Goal: Information Seeking & Learning: Learn about a topic

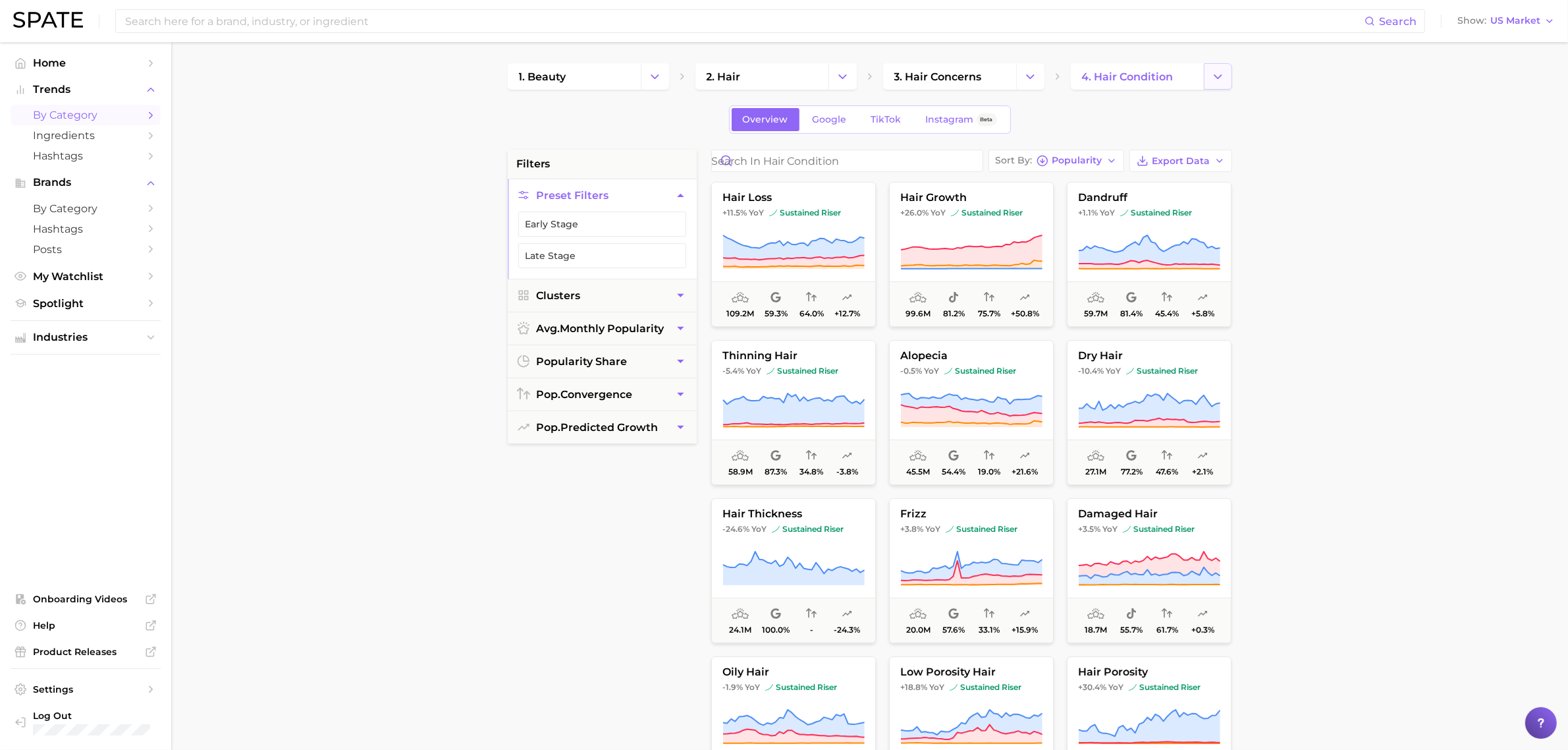
click at [1220, 71] on icon "Change Category" at bounding box center [1218, 76] width 14 height 14
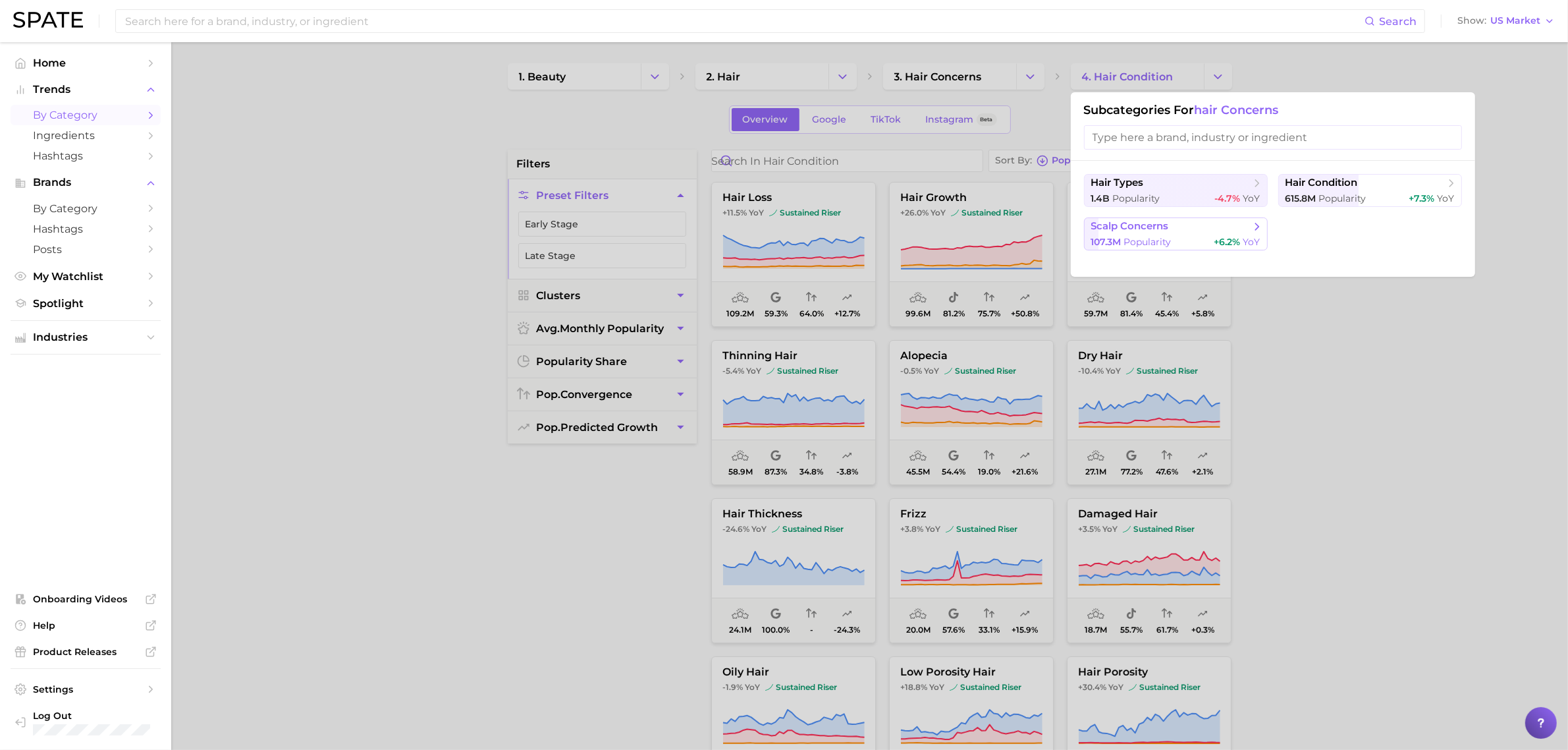
click at [1187, 225] on span "scalp concerns" at bounding box center [1172, 226] width 160 height 13
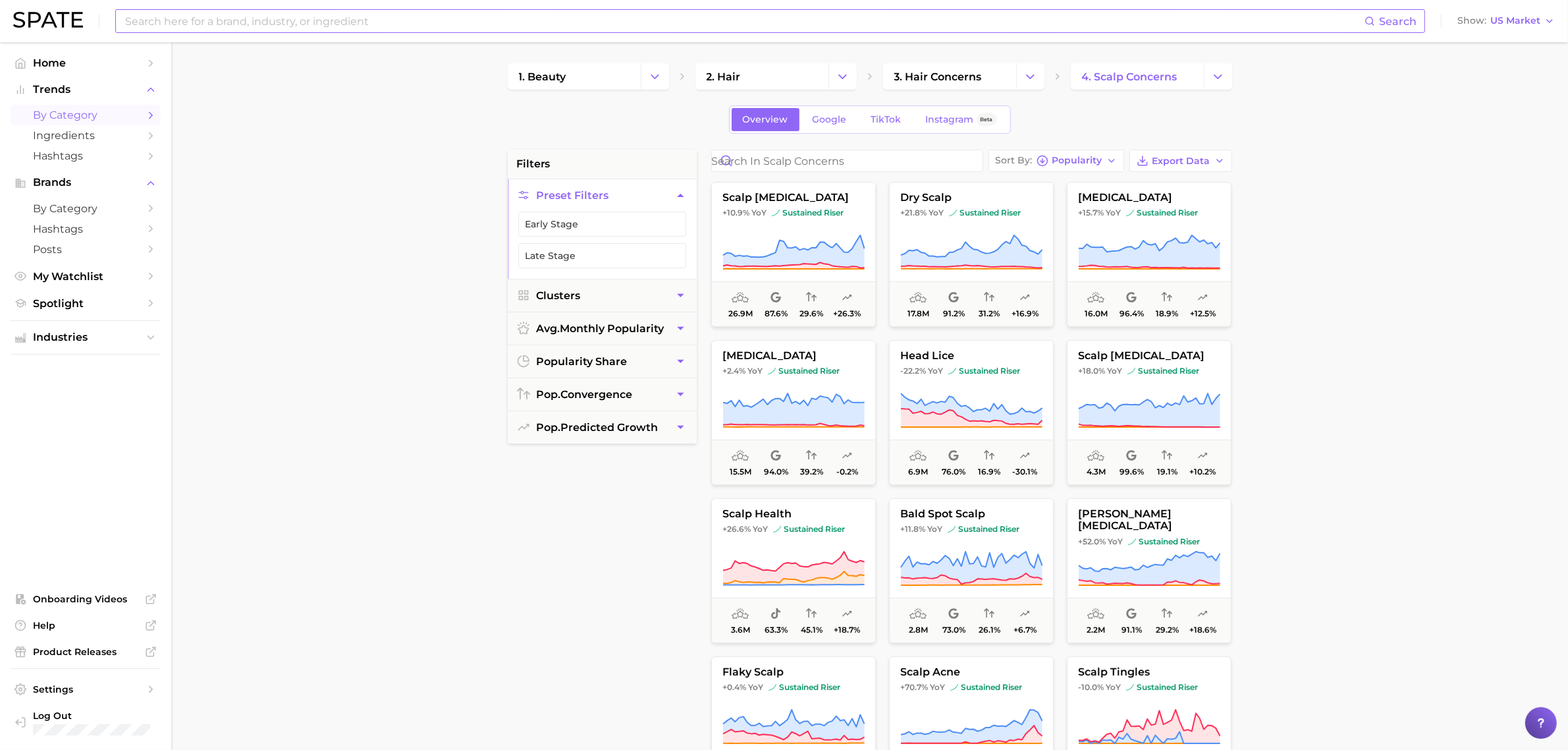
click at [600, 25] on input at bounding box center [744, 21] width 1241 height 22
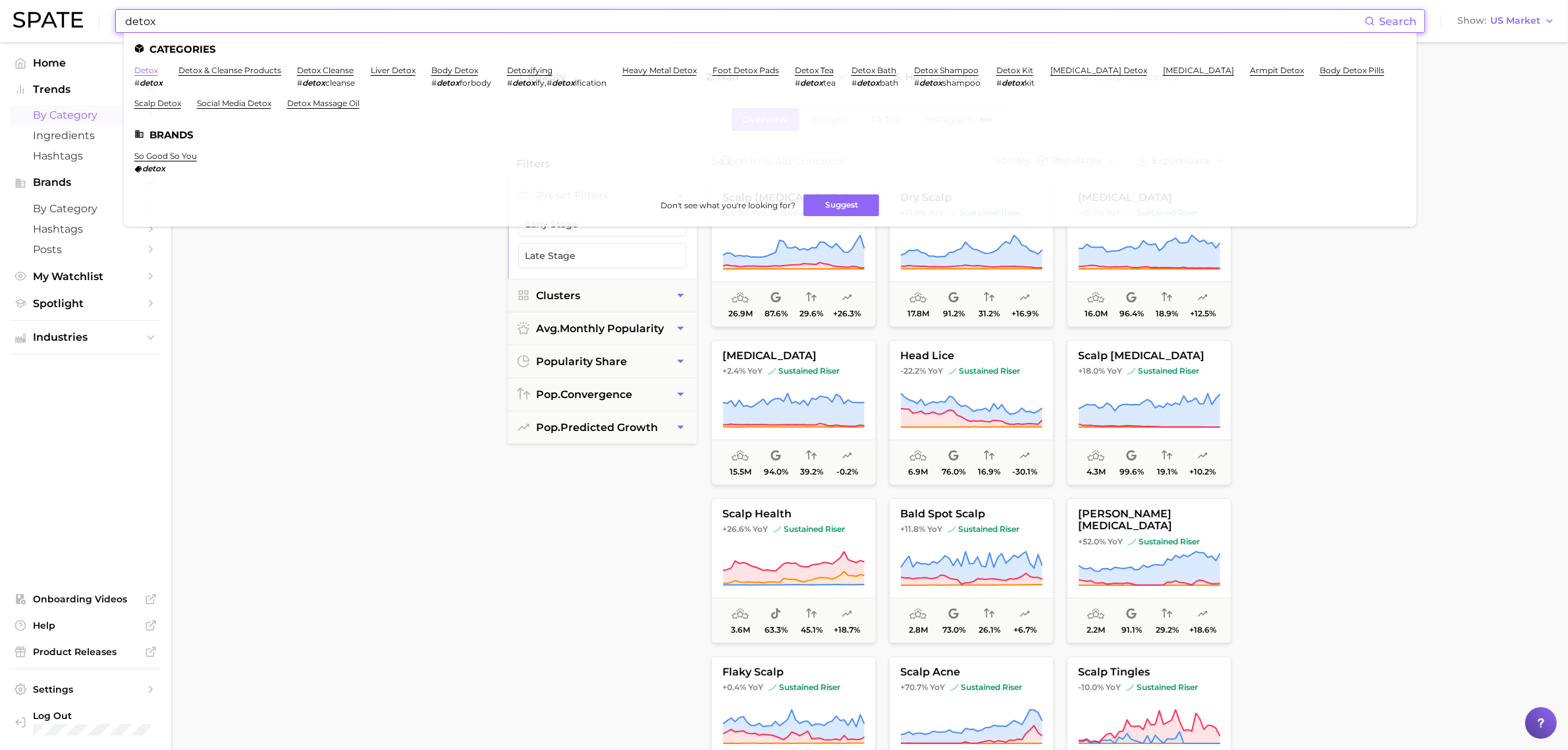
type input "detox"
click at [145, 66] on link "detox" at bounding box center [145, 70] width 23 height 10
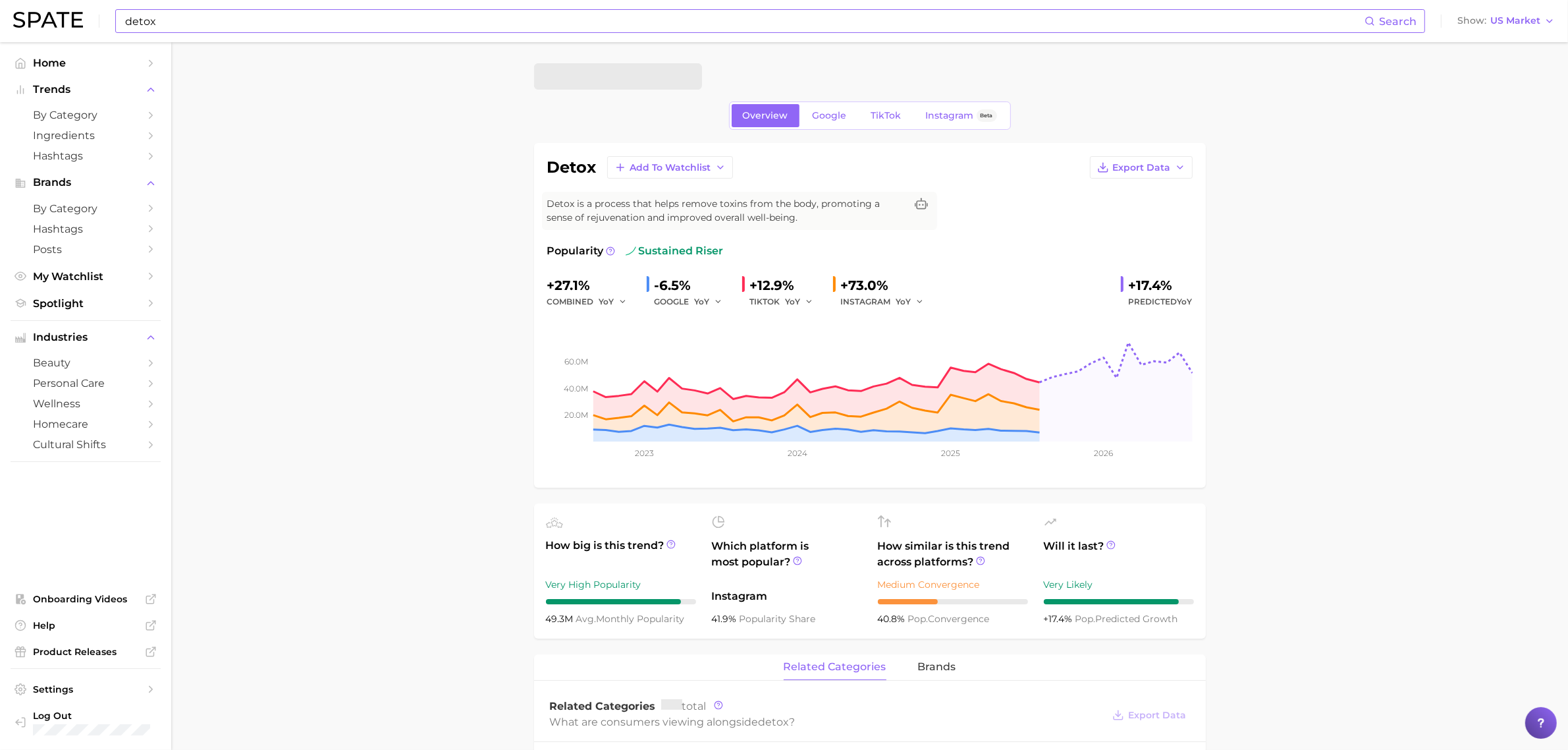
click at [175, 15] on input "detox" at bounding box center [744, 21] width 1241 height 22
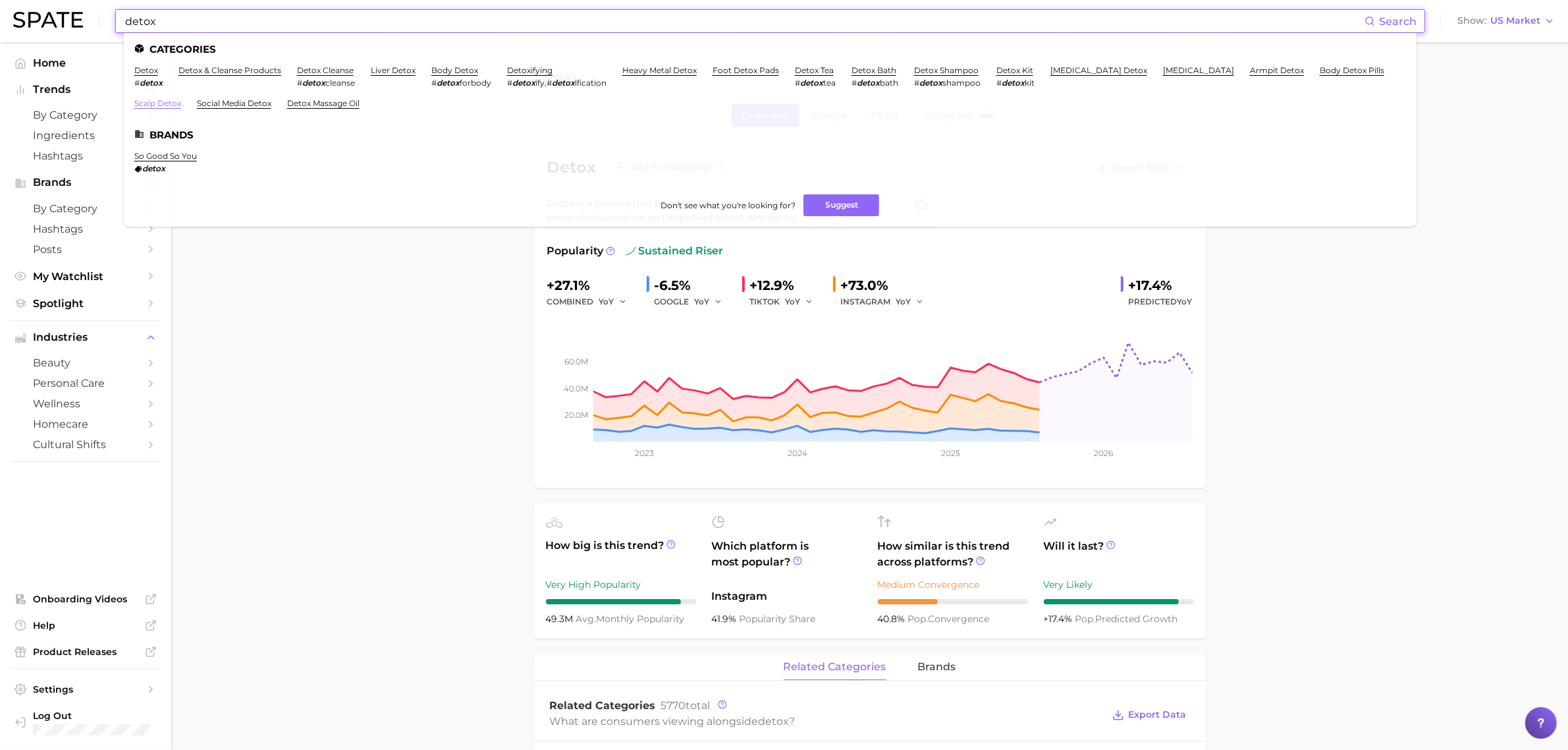
click at [168, 100] on link "scalp detox" at bounding box center [157, 102] width 47 height 10
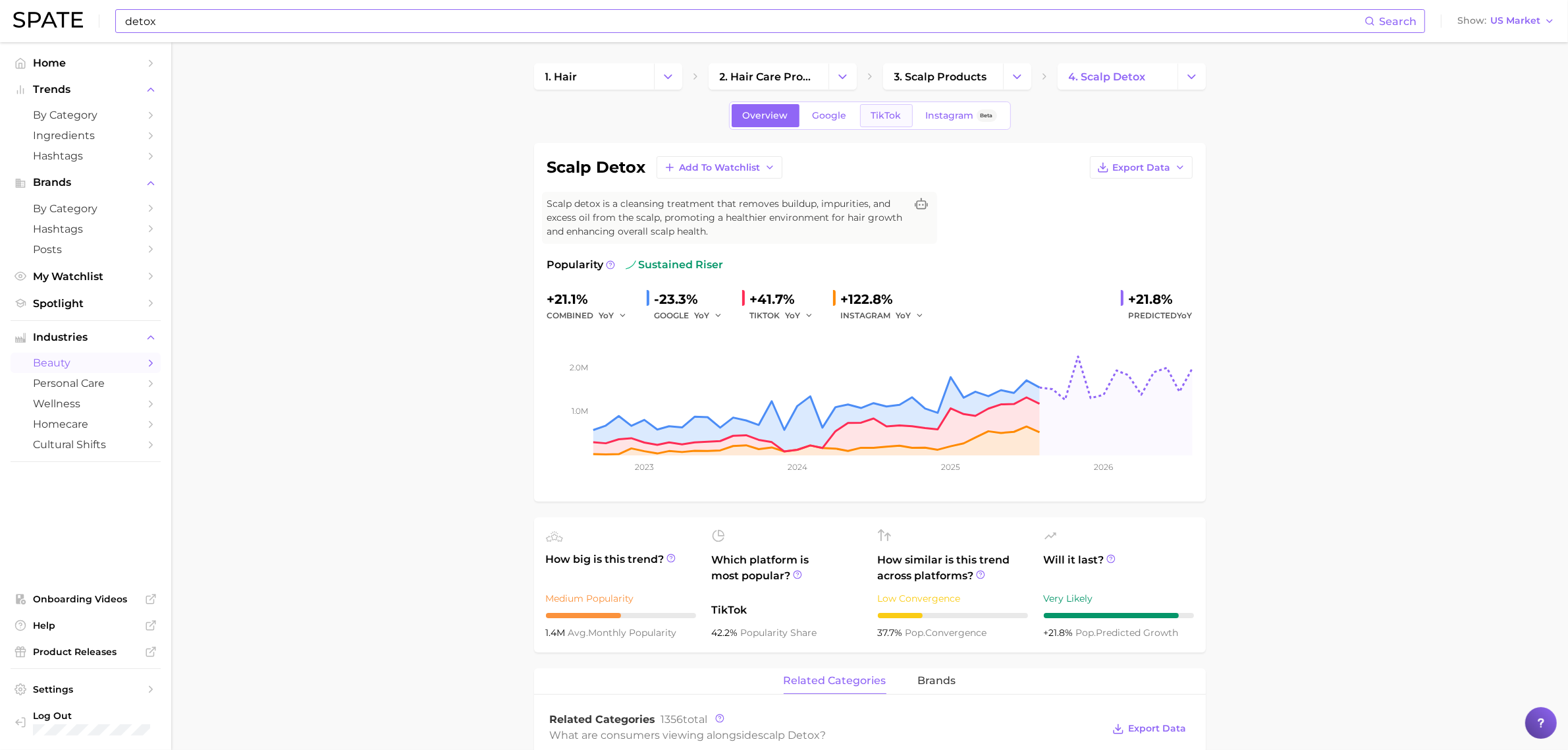
click at [873, 115] on span "TikTok" at bounding box center [887, 115] width 31 height 11
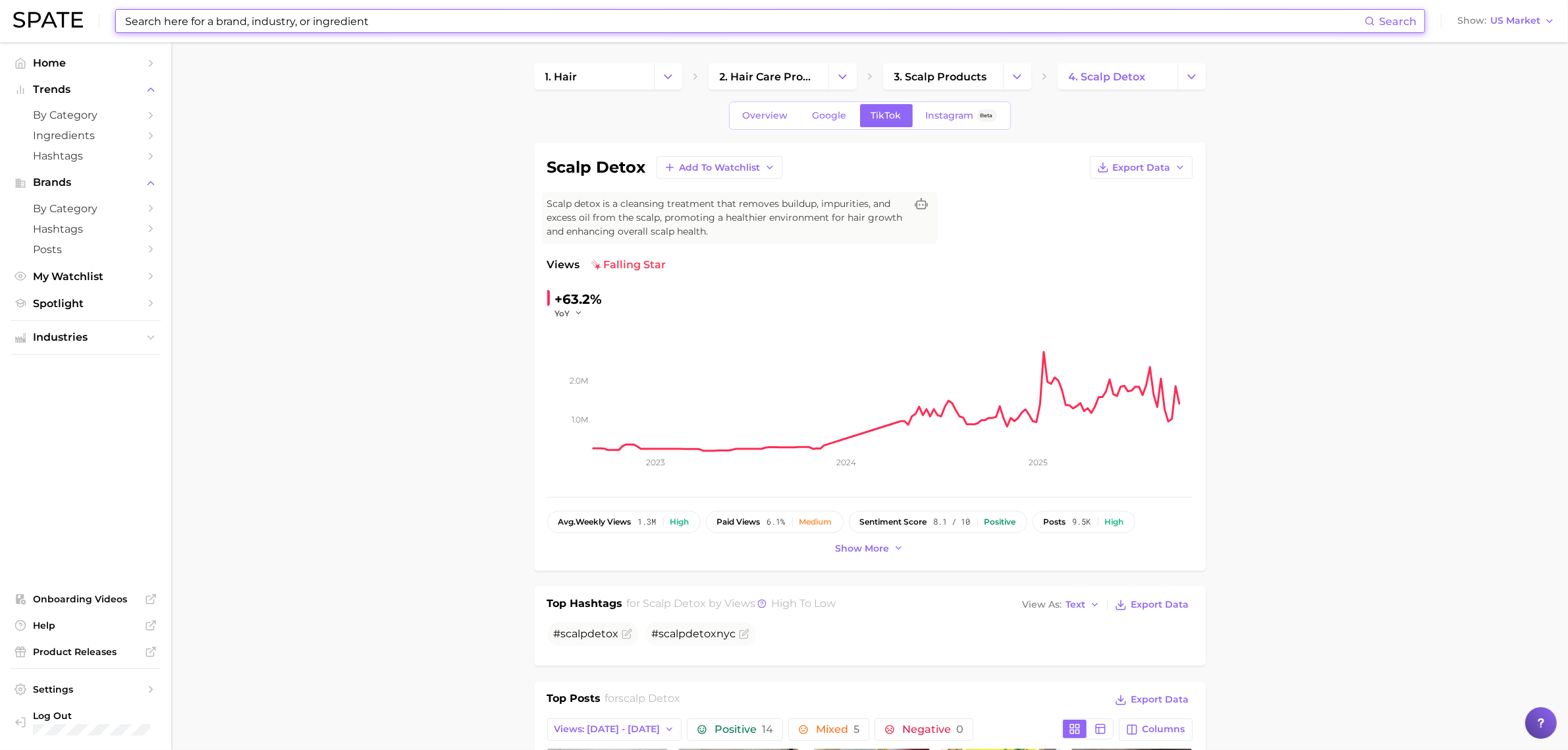
click at [255, 15] on input at bounding box center [744, 21] width 1241 height 22
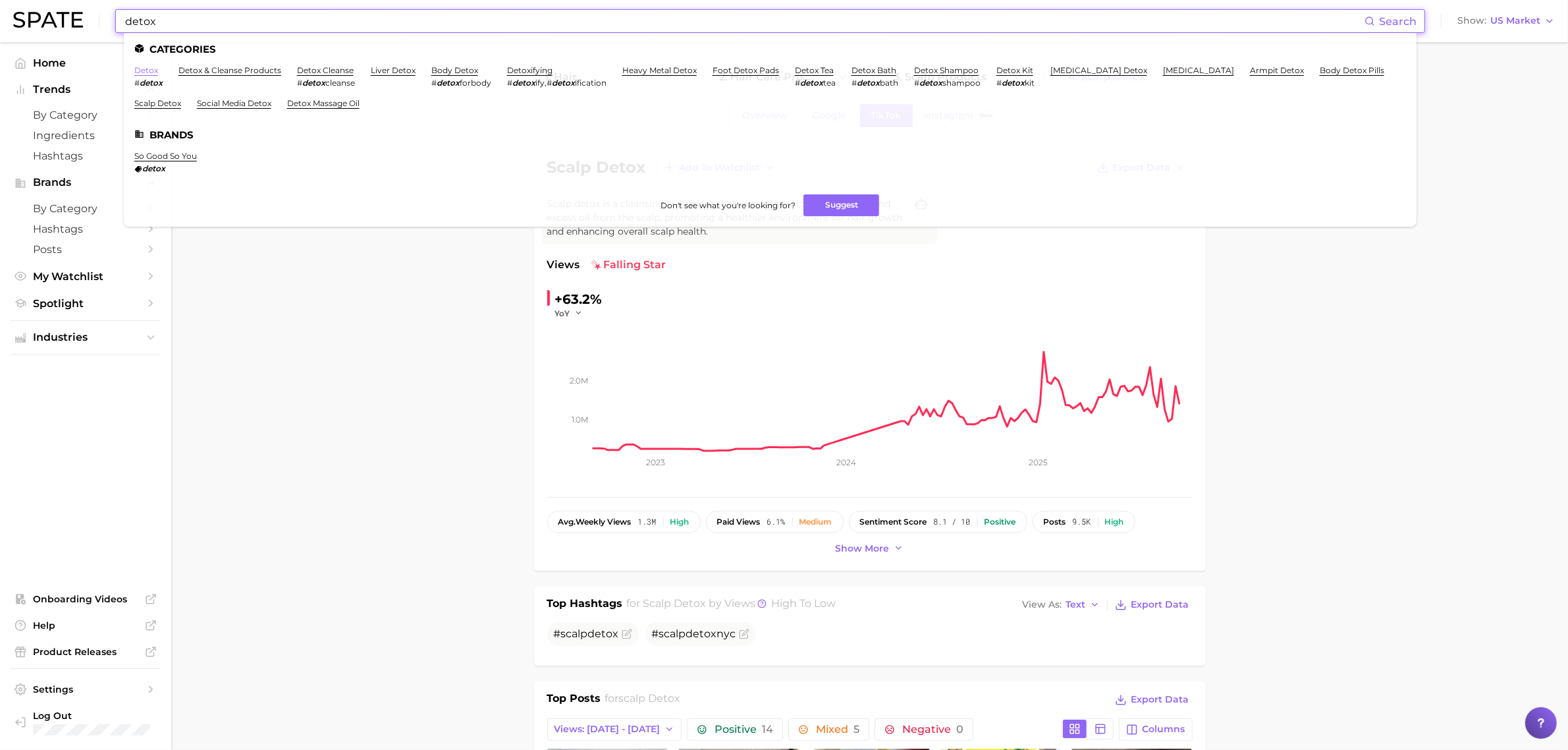
type input "detox"
click at [150, 71] on link "detox" at bounding box center [145, 70] width 23 height 10
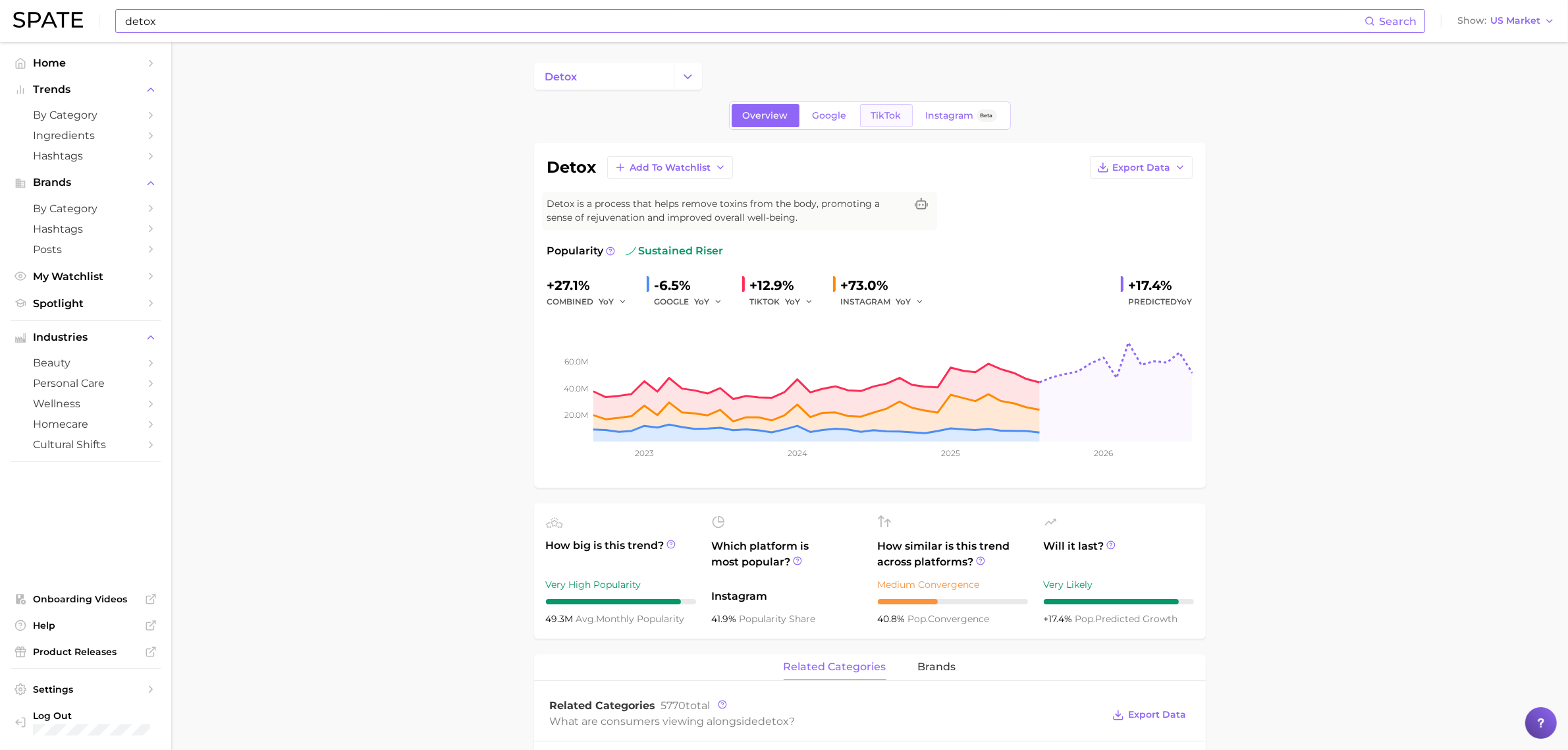
click at [880, 112] on span "TikTok" at bounding box center [887, 115] width 31 height 11
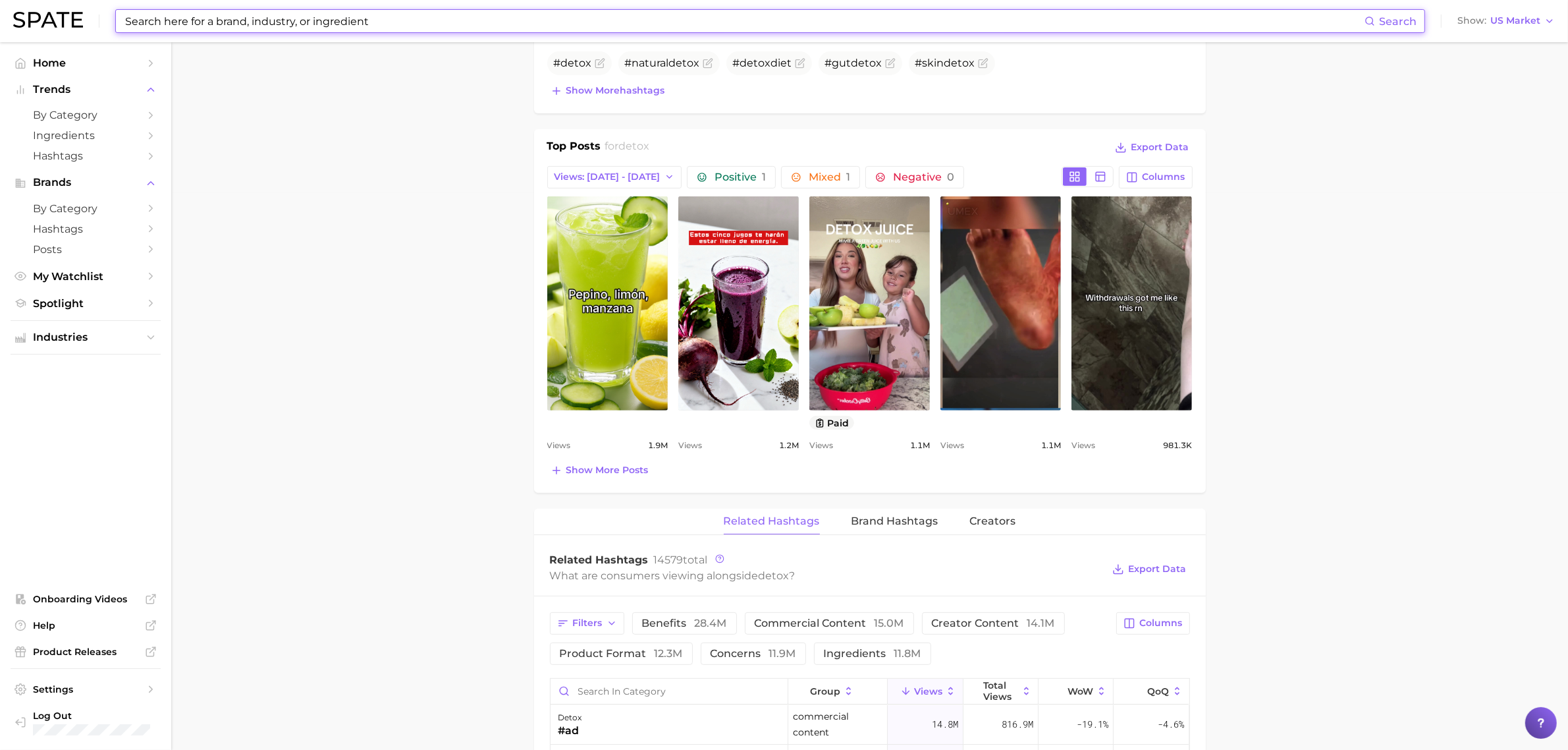
scroll to position [824, 0]
